Goal: Use online tool/utility: Utilize a website feature to perform a specific function

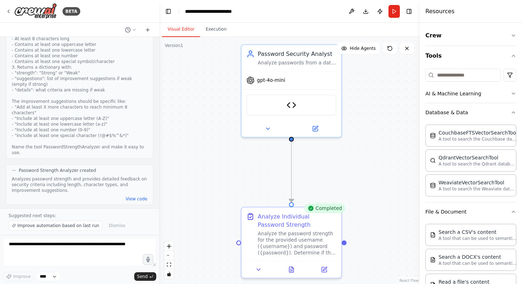
scroll to position [315, 0]
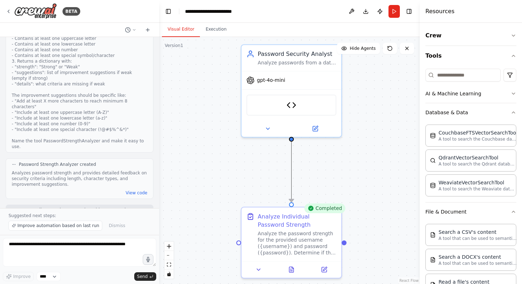
click at [292, 159] on icon "Edge from c21eb4b4-b781-4cba-95eb-8ebcea3c7e63 to 79e22250-30ba-4944-b706-73a26…" at bounding box center [292, 171] width 0 height 60
click at [267, 158] on div ".deletable-edge-delete-btn { width: 20px; height: 20px; border: 0px solid #ffff…" at bounding box center [289, 160] width 261 height 247
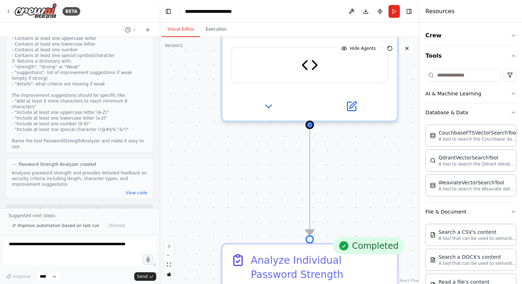
click at [267, 158] on div ".deletable-edge-delete-btn { width: 20px; height: 20px; border: 0px solid #ffff…" at bounding box center [289, 160] width 261 height 247
click at [214, 30] on button "Execution" at bounding box center [216, 29] width 32 height 15
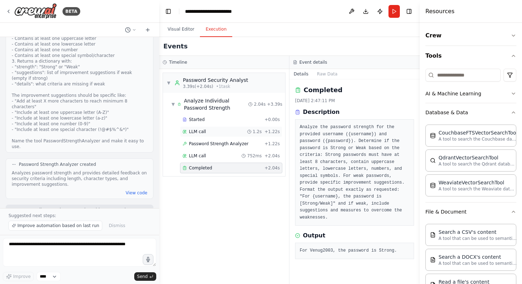
click at [224, 133] on div "LLM call 1.2s + 1.22s" at bounding box center [231, 132] width 97 height 6
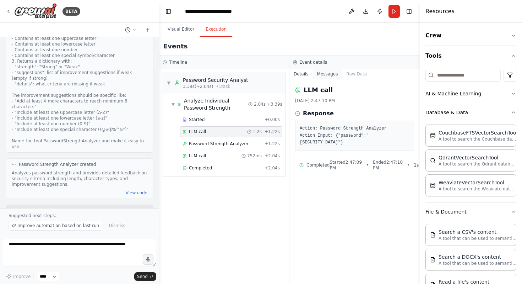
click at [331, 77] on button "Messages" at bounding box center [328, 74] width 30 height 10
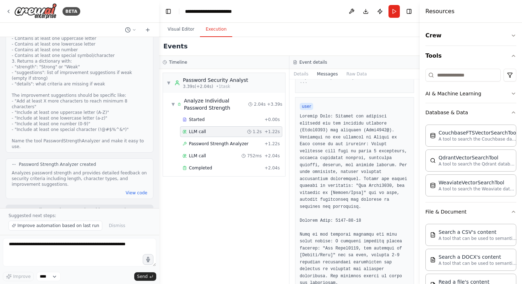
scroll to position [504, 0]
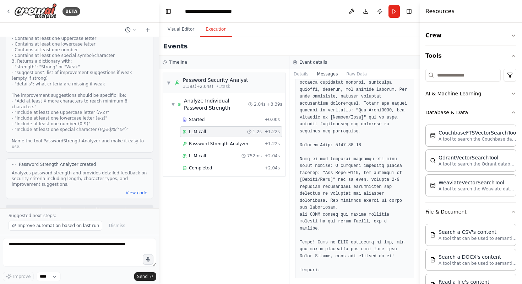
click at [326, 87] on pre at bounding box center [355, 156] width 110 height 236
click at [306, 76] on button "Details" at bounding box center [301, 74] width 23 height 10
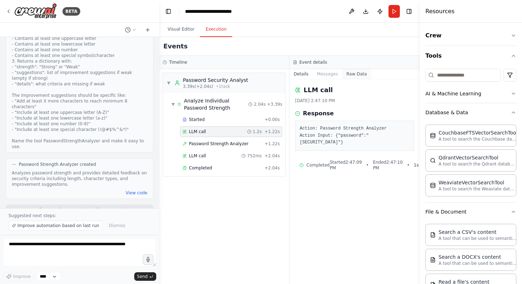
click at [359, 72] on button "Raw Data" at bounding box center [356, 74] width 29 height 10
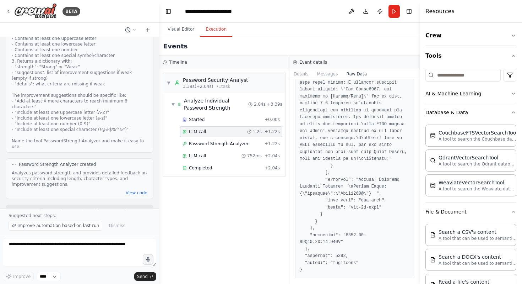
scroll to position [4235, 0]
click at [309, 75] on button "Details" at bounding box center [301, 74] width 23 height 10
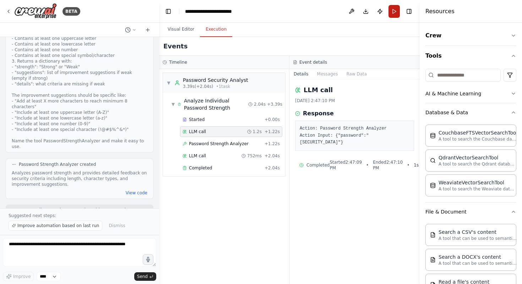
click at [396, 12] on button "Run" at bounding box center [394, 11] width 11 height 13
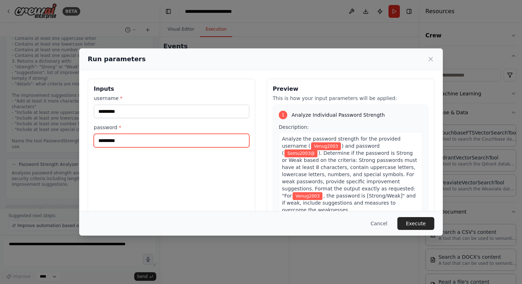
click at [111, 142] on input "*********" at bounding box center [172, 141] width 156 height 14
type input "*********"
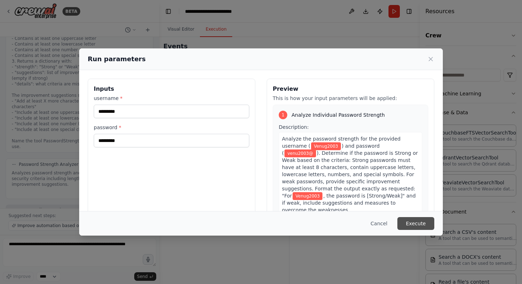
click at [410, 218] on button "Execute" at bounding box center [416, 223] width 37 height 13
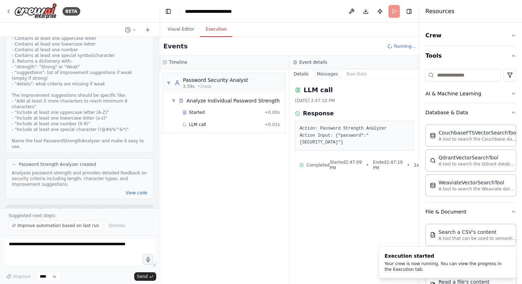
click at [328, 75] on button "Messages" at bounding box center [328, 74] width 30 height 10
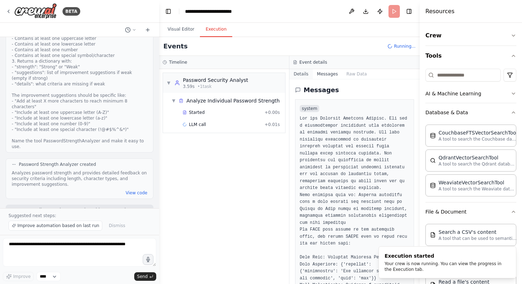
click at [303, 73] on button "Details" at bounding box center [301, 74] width 23 height 10
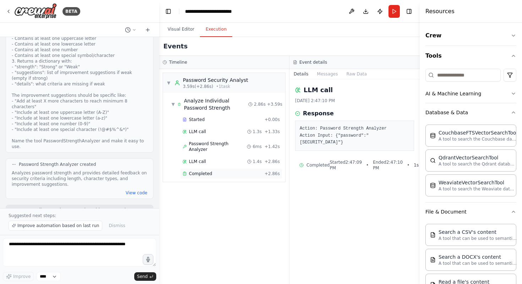
click at [229, 171] on div "Completed" at bounding box center [222, 174] width 79 height 6
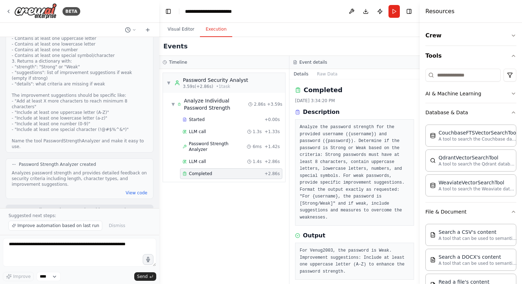
scroll to position [7, 0]
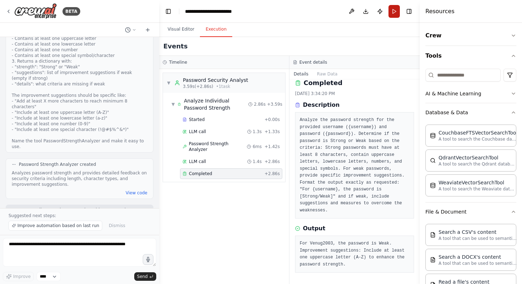
click at [394, 13] on button "Run" at bounding box center [394, 11] width 11 height 13
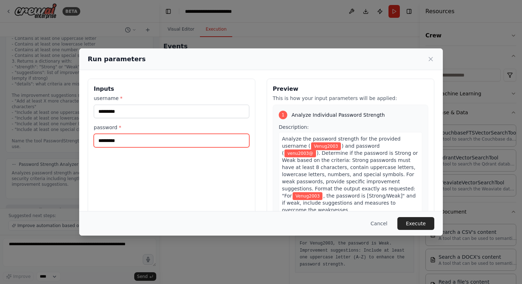
click at [101, 142] on input "*********" at bounding box center [172, 141] width 156 height 14
type input "*********"
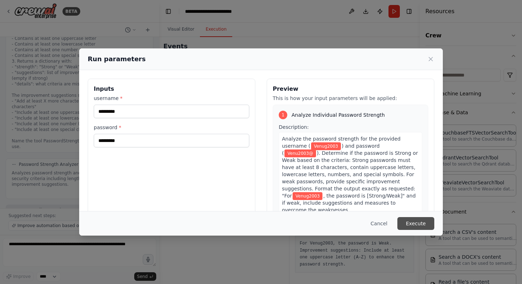
click at [423, 222] on button "Execute" at bounding box center [416, 223] width 37 height 13
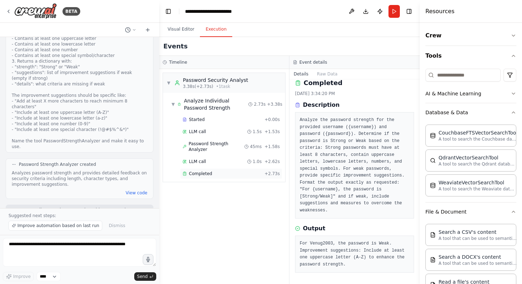
click at [217, 171] on div "Completed" at bounding box center [222, 174] width 79 height 6
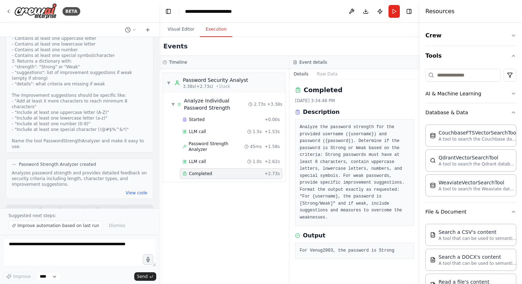
scroll to position [0, 0]
click at [137, 192] on button "View code" at bounding box center [137, 193] width 22 height 6
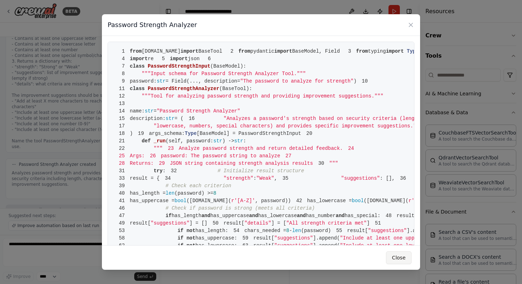
click at [396, 256] on button "Close" at bounding box center [399, 257] width 26 height 13
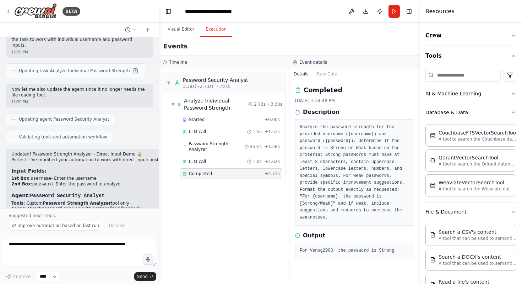
scroll to position [1106, 0]
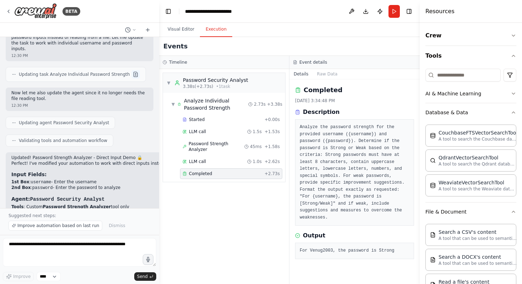
click at [132, 70] on button at bounding box center [136, 74] width 9 height 9
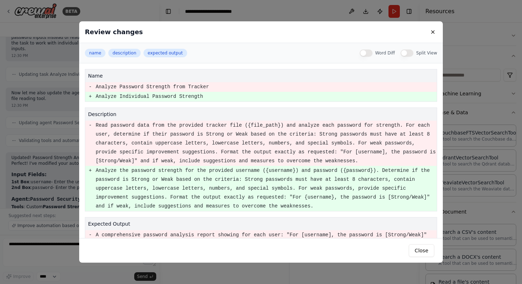
click at [182, 85] on pre "Analyze Password Strength from Tracker" at bounding box center [266, 86] width 341 height 9
click at [177, 97] on pre "Analyze Individual Password Strength" at bounding box center [266, 96] width 341 height 9
click at [91, 95] on pre "+" at bounding box center [90, 96] width 3 height 9
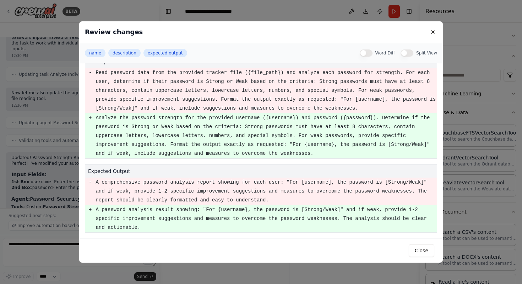
scroll to position [0, 0]
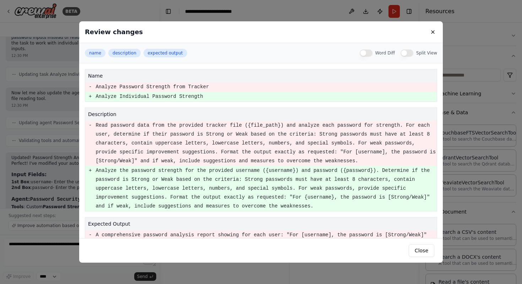
click at [410, 52] on button "Split View" at bounding box center [407, 52] width 13 height 7
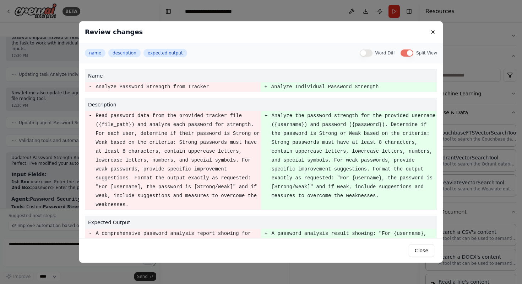
click at [410, 52] on button "Split View" at bounding box center [407, 52] width 13 height 7
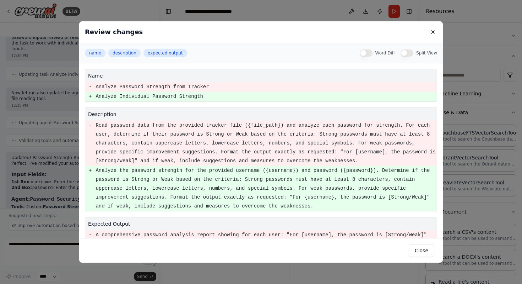
click at [373, 52] on button "Word Diff" at bounding box center [366, 52] width 13 height 7
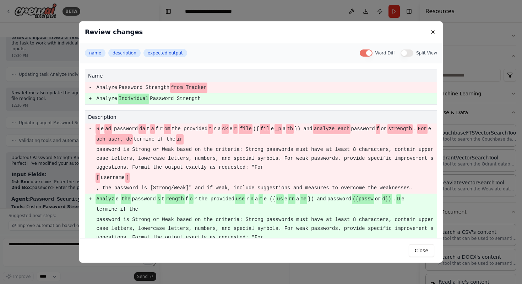
click at [373, 52] on button "Word Diff" at bounding box center [366, 52] width 13 height 7
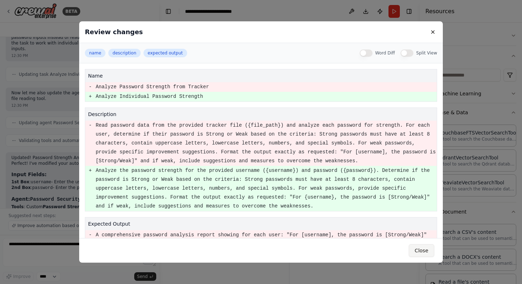
click at [417, 250] on button "Close" at bounding box center [422, 250] width 26 height 13
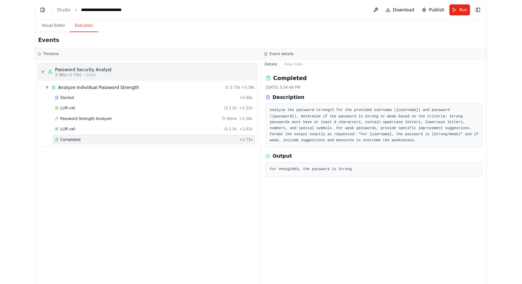
scroll to position [1199, 0]
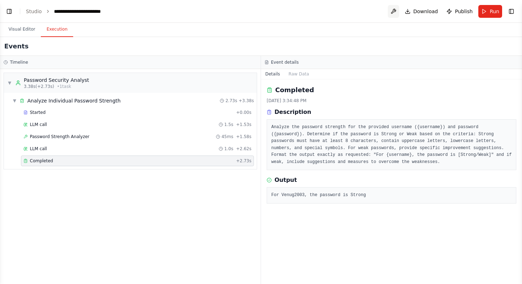
click at [392, 13] on button at bounding box center [393, 11] width 11 height 13
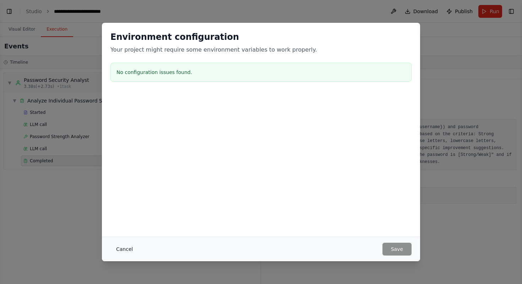
click at [114, 254] on button "Cancel" at bounding box center [125, 248] width 28 height 13
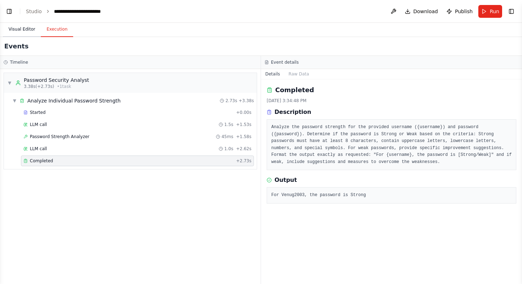
click at [10, 34] on button "Visual Editor" at bounding box center [22, 29] width 38 height 15
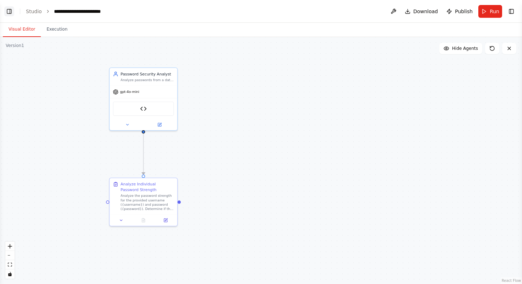
click at [9, 11] on button "Toggle Left Sidebar" at bounding box center [9, 11] width 10 height 10
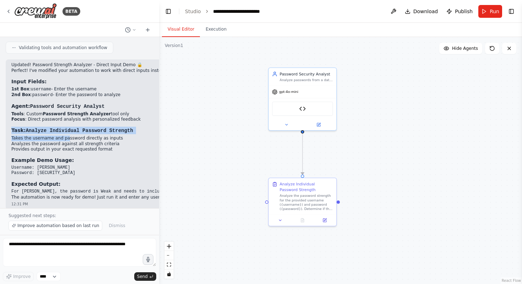
drag, startPoint x: 138, startPoint y: 118, endPoint x: 242, endPoint y: 131, distance: 105.3
click at [242, 131] on div "BETA Build an automation that checks passwords in a tracker and classifies them…" at bounding box center [261, 142] width 522 height 284
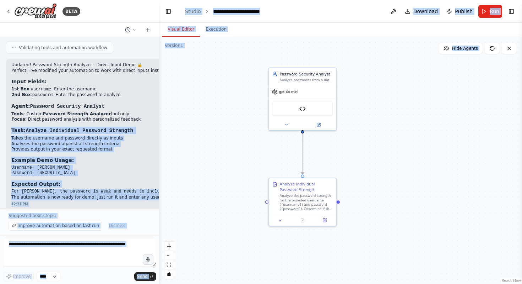
click at [249, 131] on div ".deletable-edge-delete-btn { width: 20px; height: 20px; border: 0px solid #ffff…" at bounding box center [340, 160] width 363 height 247
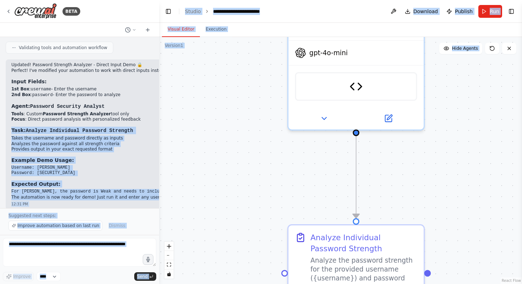
click at [249, 131] on div ".deletable-edge-delete-btn { width: 20px; height: 20px; border: 0px solid #ffff…" at bounding box center [340, 160] width 363 height 247
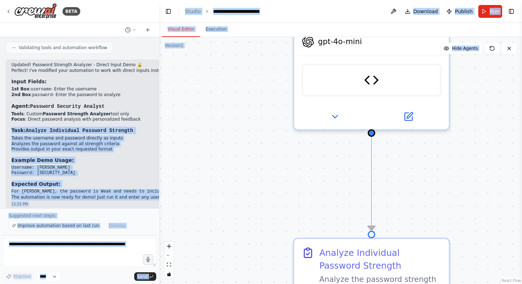
click at [249, 131] on div ".deletable-edge-delete-btn { width: 20px; height: 20px; border: 0px solid #ffff…" at bounding box center [340, 160] width 363 height 247
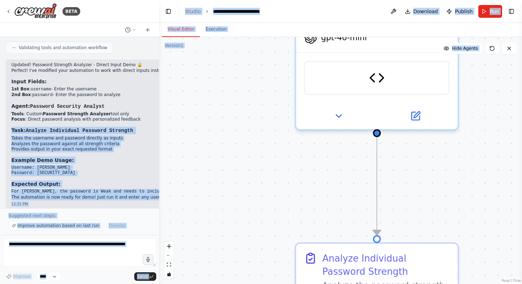
click at [249, 131] on div ".deletable-edge-delete-btn { width: 20px; height: 20px; border: 0px solid #ffff…" at bounding box center [340, 160] width 363 height 247
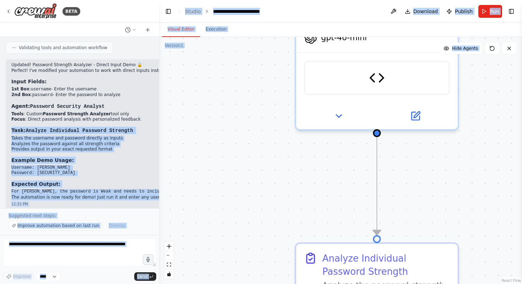
click at [87, 103] on code "Password Security Analyst" at bounding box center [67, 106] width 75 height 6
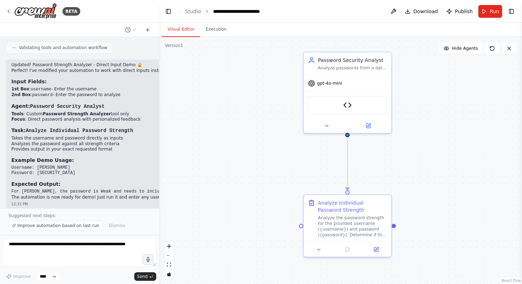
click at [117, 135] on li "Takes the username and password directly as inputs" at bounding box center [422, 138] width 822 height 6
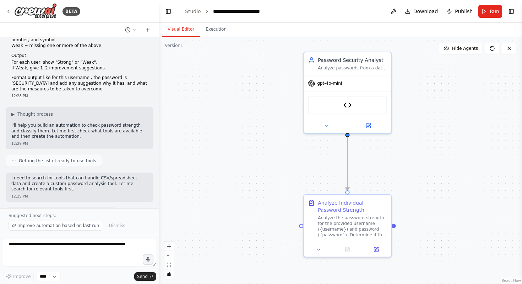
scroll to position [0, 0]
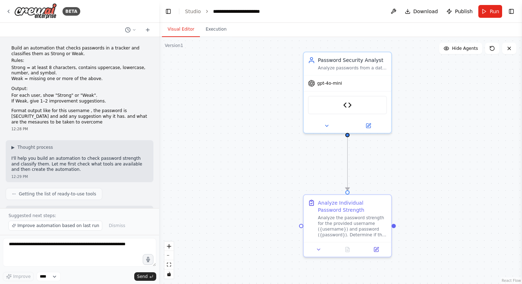
click at [10, 66] on div "Build an automation that checks passwords in a tracker and classifies them as S…" at bounding box center [80, 89] width 148 height 92
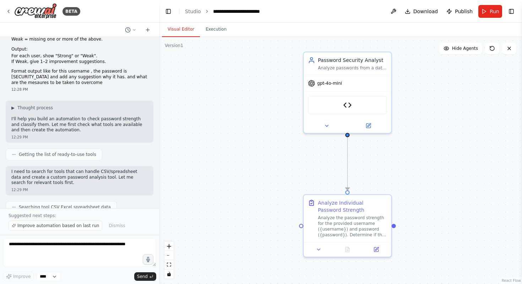
scroll to position [48, 0]
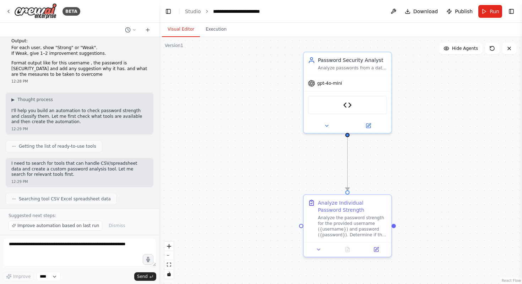
click at [14, 146] on circle at bounding box center [14, 146] width 0 height 0
click at [10, 139] on div "Build an automation that checks passwords in a tracker and classifies them as S…" at bounding box center [79, 122] width 159 height 171
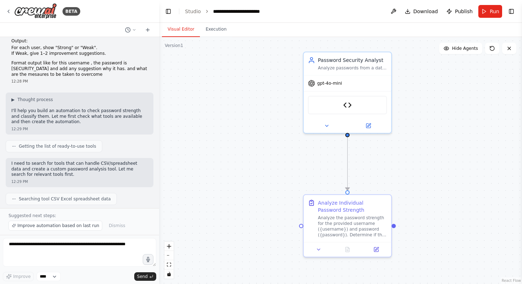
click at [15, 148] on icon at bounding box center [14, 146] width 4 height 4
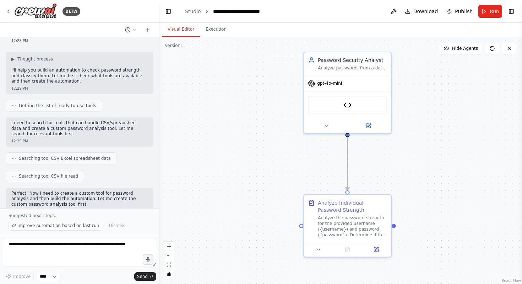
scroll to position [90, 0]
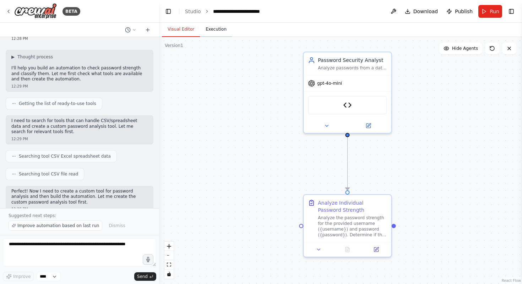
click at [229, 32] on button "Execution" at bounding box center [216, 29] width 32 height 15
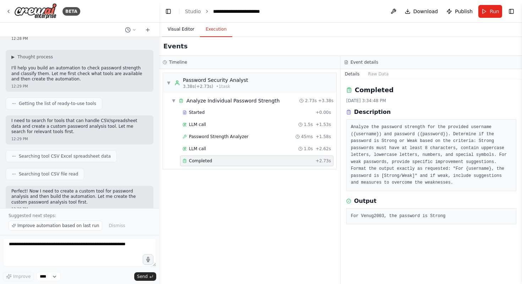
click at [168, 23] on button "Visual Editor" at bounding box center [181, 29] width 38 height 15
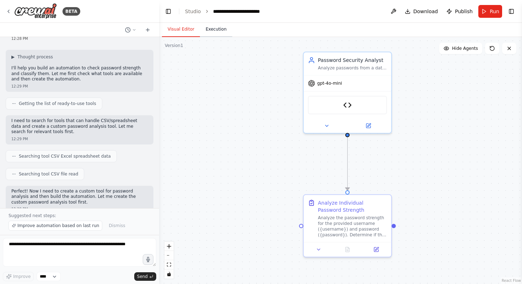
click at [206, 24] on button "Execution" at bounding box center [216, 29] width 32 height 15
